Goal: Task Accomplishment & Management: Complete application form

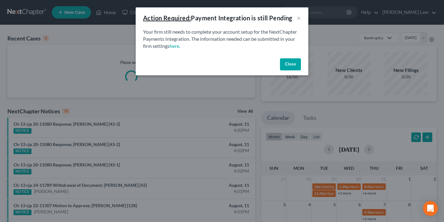
click at [291, 68] on button "Close" at bounding box center [290, 64] width 21 height 12
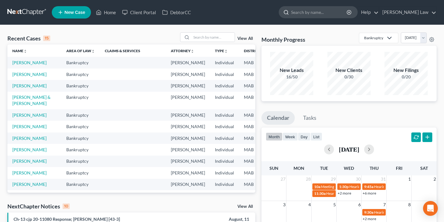
click at [333, 15] on input "search" at bounding box center [319, 11] width 56 height 11
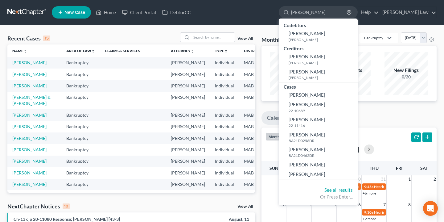
type input "[PERSON_NAME]"
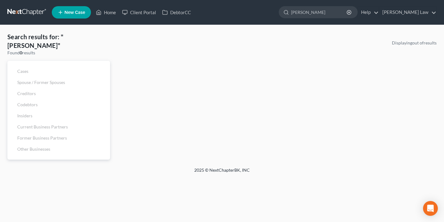
click at [67, 18] on link "New Case" at bounding box center [71, 12] width 39 height 12
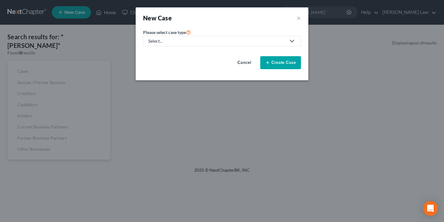
click at [197, 38] on div "Select..." at bounding box center [217, 41] width 138 height 6
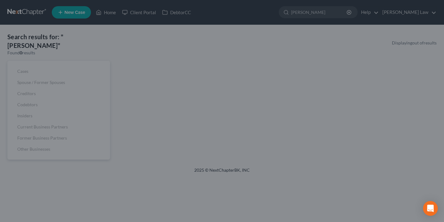
click at [335, 0] on div "New Case × Please select case type * Select... Bankruptcy Civil Litigation Crim…" at bounding box center [222, 111] width 444 height 222
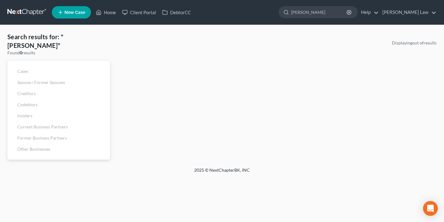
click at [64, 6] on link "New Case" at bounding box center [71, 12] width 39 height 12
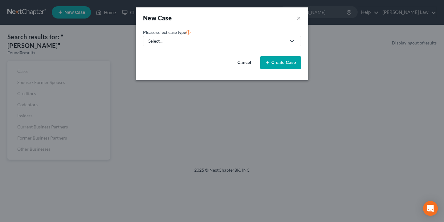
click at [229, 38] on div "Select..." at bounding box center [217, 41] width 138 height 6
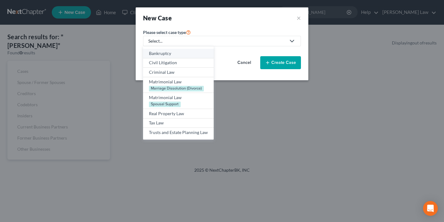
click at [193, 54] on div "Bankruptcy" at bounding box center [178, 53] width 59 height 6
select select "39"
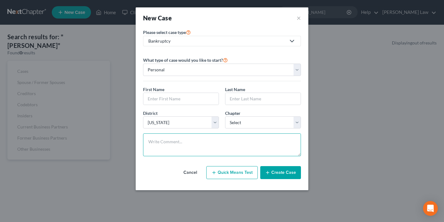
click at [188, 138] on textarea at bounding box center [222, 144] width 158 height 23
select select "0"
type input "z"
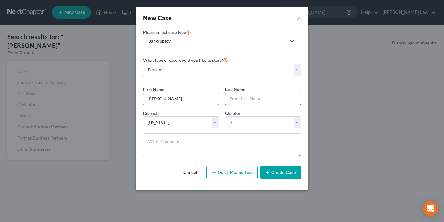
type input "[PERSON_NAME]"
type input "Valentino"
click at [281, 171] on button "Create Case" at bounding box center [280, 172] width 41 height 13
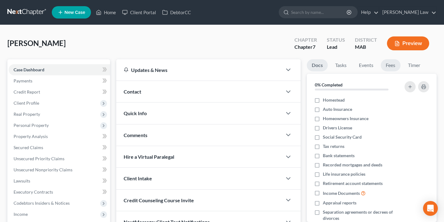
click at [396, 68] on link "Fees" at bounding box center [391, 65] width 20 height 12
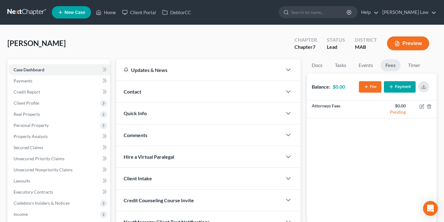
click at [401, 87] on button "Payment" at bounding box center [400, 86] width 32 height 11
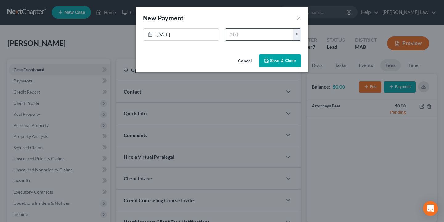
click at [257, 36] on input "text" at bounding box center [260, 35] width 68 height 12
type input "1,000"
click at [277, 64] on button "Save & Close" at bounding box center [280, 60] width 42 height 13
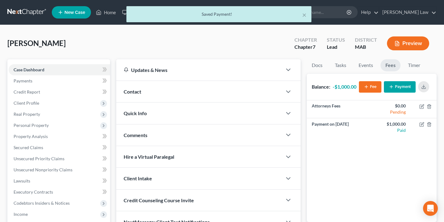
click at [221, 49] on div "[PERSON_NAME] Upgraded Chapter Chapter 7 Status Lead District MAB Preview" at bounding box center [222, 45] width 430 height 27
click at [209, 89] on div "Contact" at bounding box center [199, 91] width 166 height 21
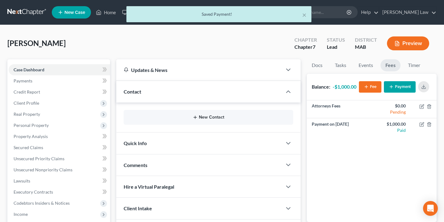
click at [253, 119] on button "New Contact" at bounding box center [209, 117] width 160 height 5
